Goal: Information Seeking & Learning: Learn about a topic

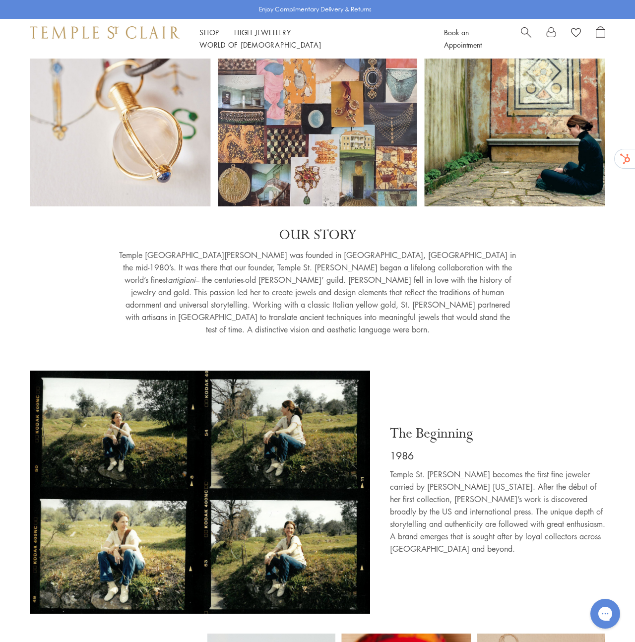
scroll to position [75, 0]
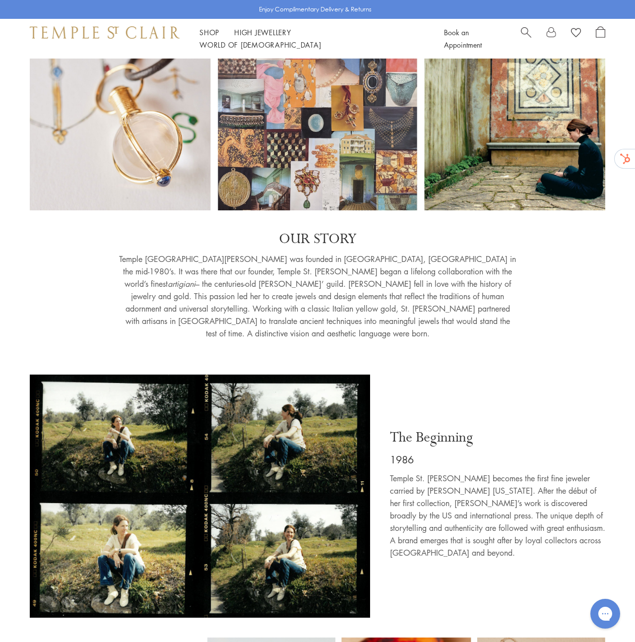
click at [348, 245] on p "OUR STORY" at bounding box center [317, 239] width 397 height 18
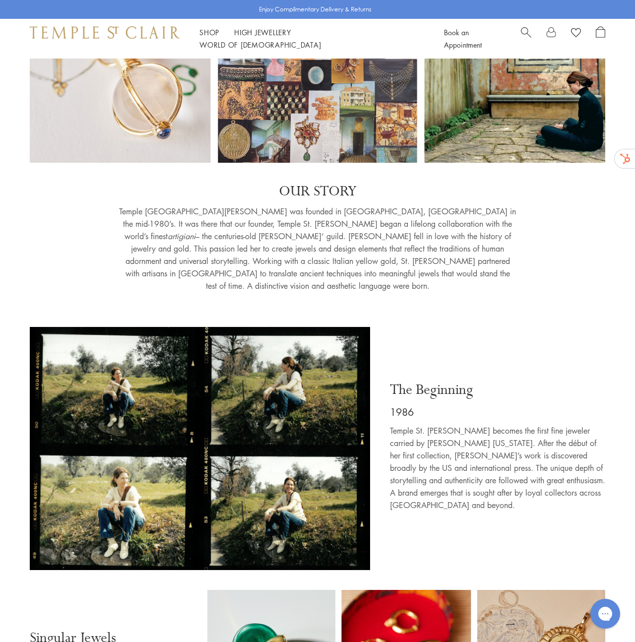
scroll to position [119, 0]
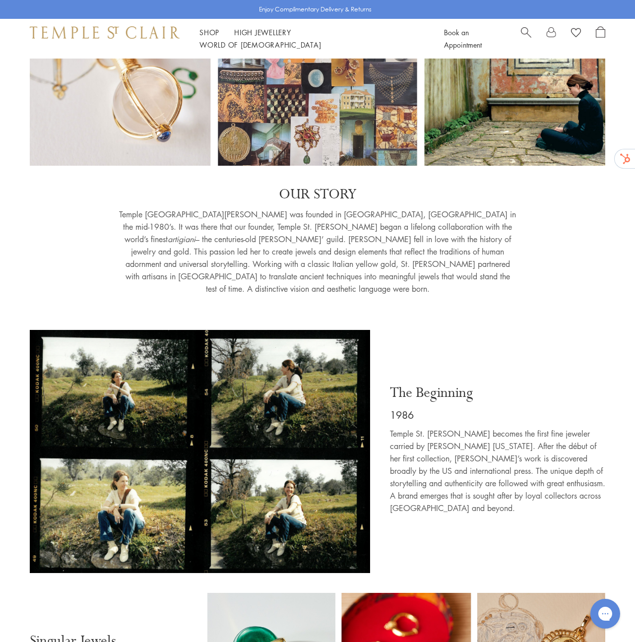
drag, startPoint x: 335, startPoint y: 271, endPoint x: 303, endPoint y: 148, distance: 127.3
click at [333, 265] on div "Temple [GEOGRAPHIC_DATA][PERSON_NAME] was founded in [GEOGRAPHIC_DATA], [GEOGRA…" at bounding box center [317, 254] width 397 height 92
